Goal: Entertainment & Leisure: Consume media (video, audio)

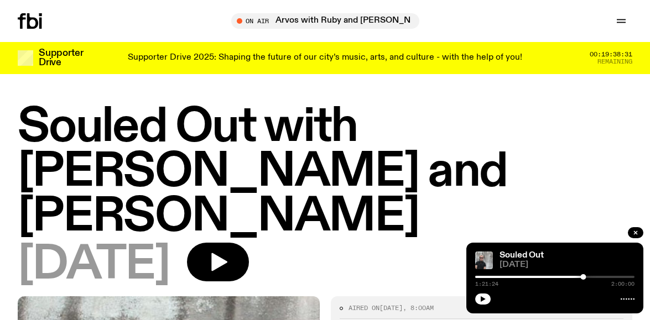
click at [483, 299] on icon "button" at bounding box center [482, 299] width 5 height 6
click at [483, 297] on rect "button" at bounding box center [484, 299] width 2 height 6
drag, startPoint x: 478, startPoint y: 295, endPoint x: 479, endPoint y: 288, distance: 7.4
click at [478, 295] on button "button" at bounding box center [482, 299] width 15 height 11
click at [487, 296] on button "button" at bounding box center [482, 299] width 15 height 11
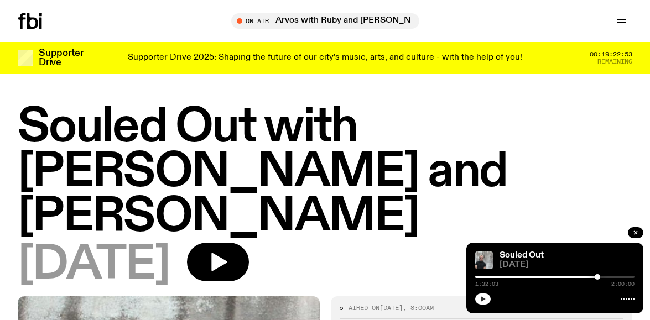
click at [485, 295] on button "button" at bounding box center [482, 299] width 15 height 11
click at [483, 298] on icon "button" at bounding box center [482, 299] width 7 height 7
click at [484, 298] on icon "button" at bounding box center [482, 299] width 7 height 7
drag, startPoint x: 480, startPoint y: 295, endPoint x: 483, endPoint y: 279, distance: 16.3
click at [480, 294] on button "button" at bounding box center [482, 299] width 15 height 11
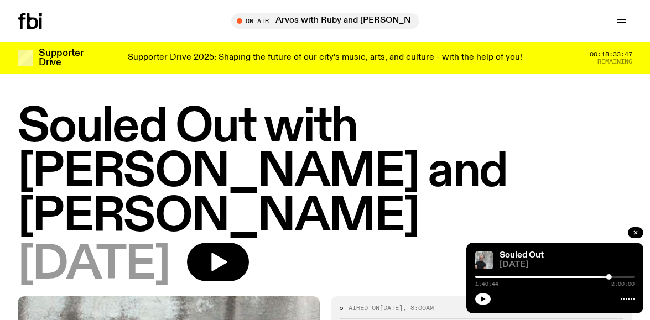
click at [636, 151] on div "Souled Out with [PERSON_NAME] and [PERSON_NAME] [DATE]" at bounding box center [325, 200] width 650 height 191
click at [487, 295] on button "button" at bounding box center [482, 299] width 15 height 11
click at [408, 243] on div "[DATE]" at bounding box center [325, 265] width 614 height 45
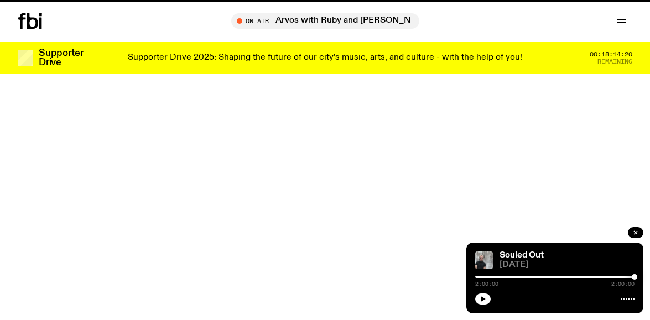
scroll to position [604, 0]
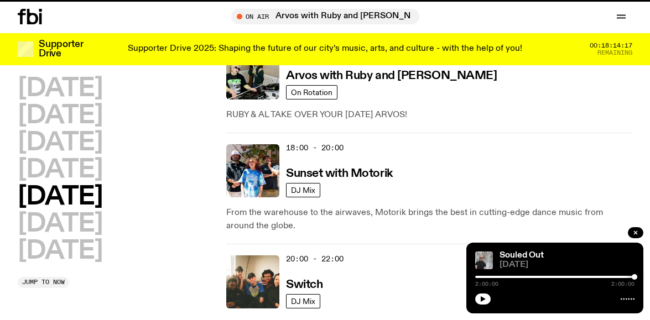
scroll to position [821, 0]
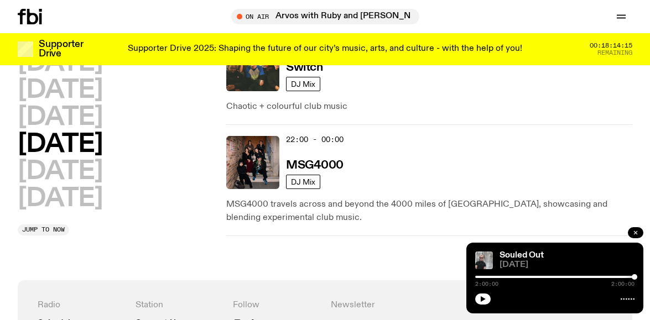
drag, startPoint x: 640, startPoint y: 233, endPoint x: 634, endPoint y: 235, distance: 6.5
click at [640, 233] on button "button" at bounding box center [634, 232] width 15 height 11
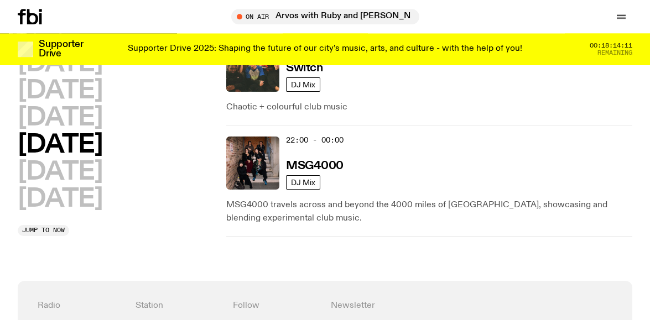
scroll to position [836, 0]
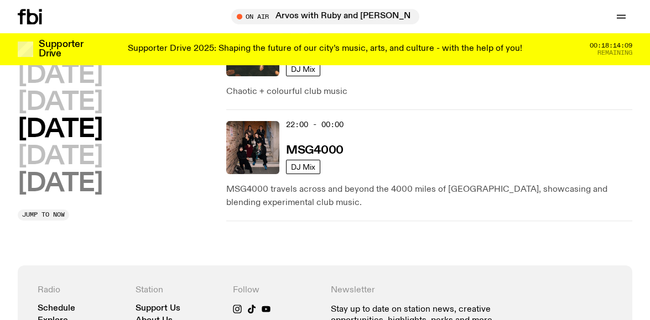
click at [71, 178] on h2 "[DATE]" at bounding box center [60, 183] width 85 height 25
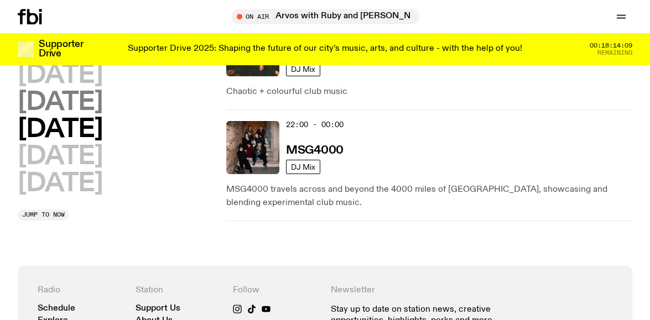
scroll to position [402, 0]
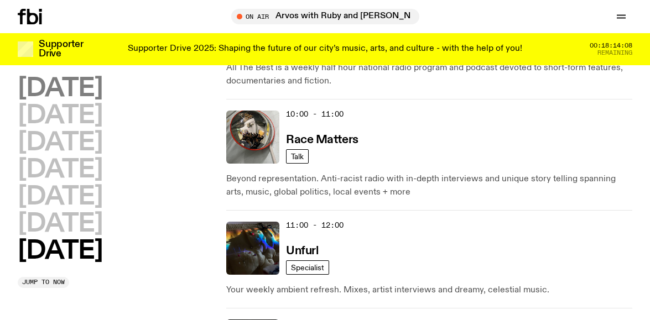
click at [73, 92] on h2 "[DATE]" at bounding box center [60, 88] width 85 height 25
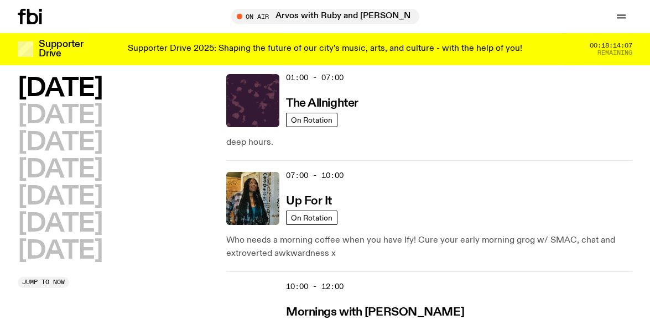
scroll to position [31, 0]
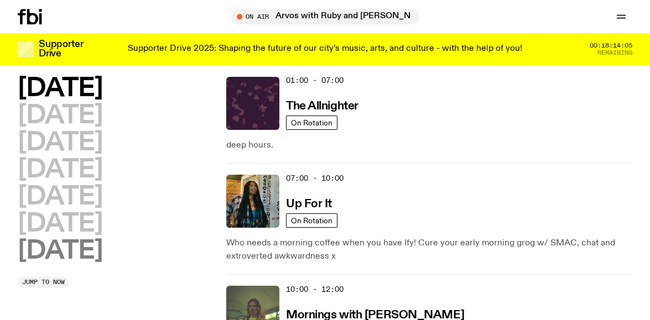
click at [63, 245] on h2 "[DATE]" at bounding box center [60, 251] width 85 height 25
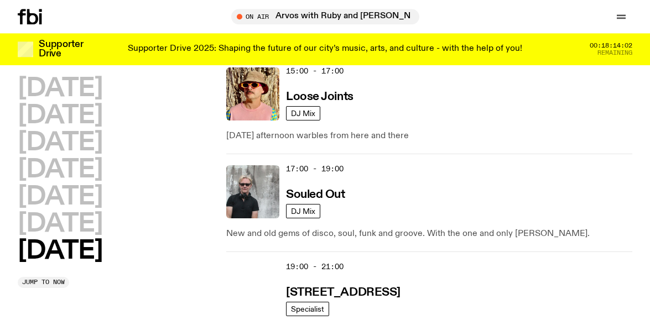
scroll to position [866, 0]
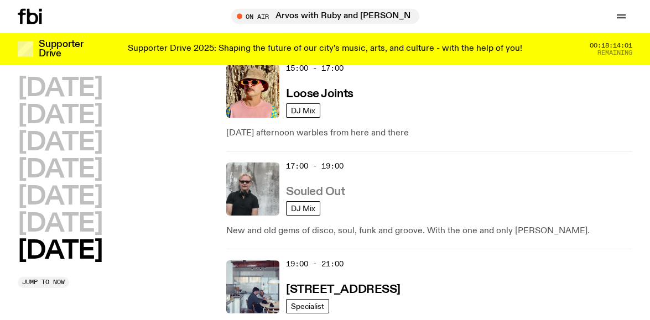
click at [311, 186] on h3 "Souled Out" at bounding box center [315, 192] width 59 height 12
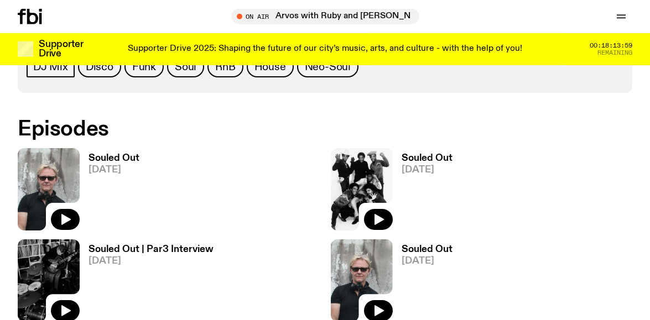
scroll to position [575, 0]
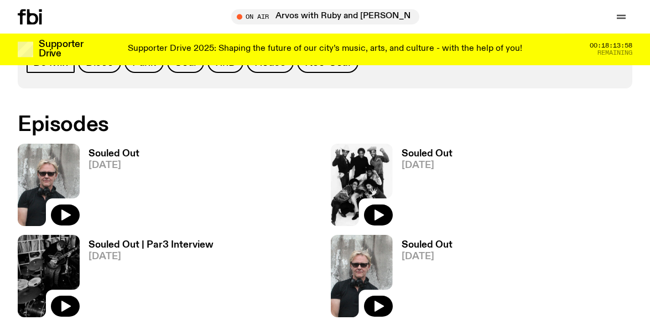
click at [381, 164] on img at bounding box center [362, 185] width 62 height 82
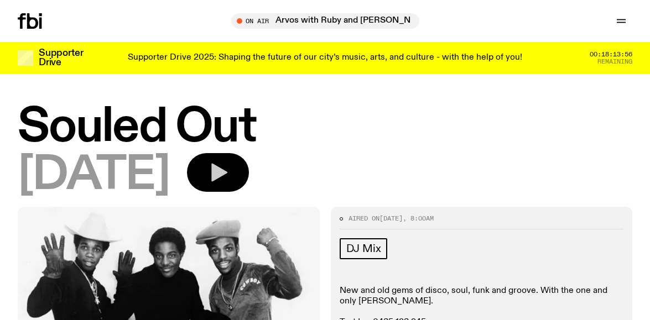
click at [227, 174] on icon "button" at bounding box center [219, 173] width 16 height 18
